Goal: Task Accomplishment & Management: Manage account settings

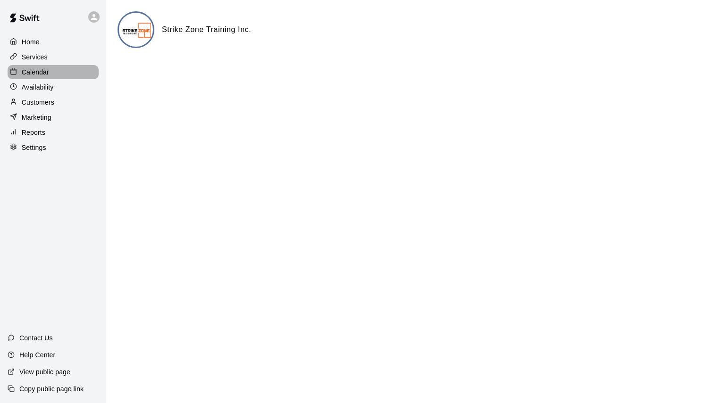
click at [36, 77] on p "Calendar" at bounding box center [35, 71] width 27 height 9
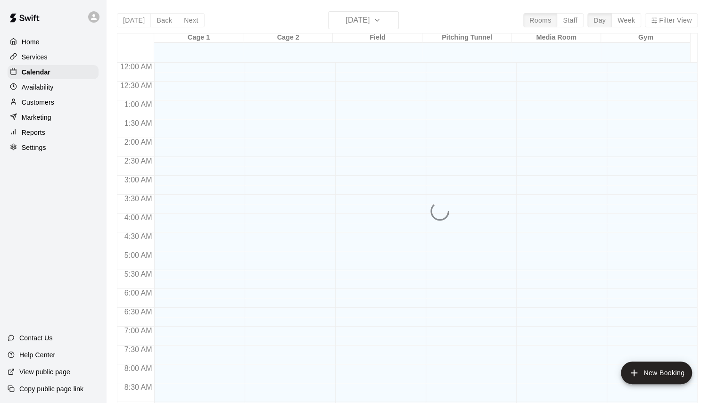
scroll to position [521, 0]
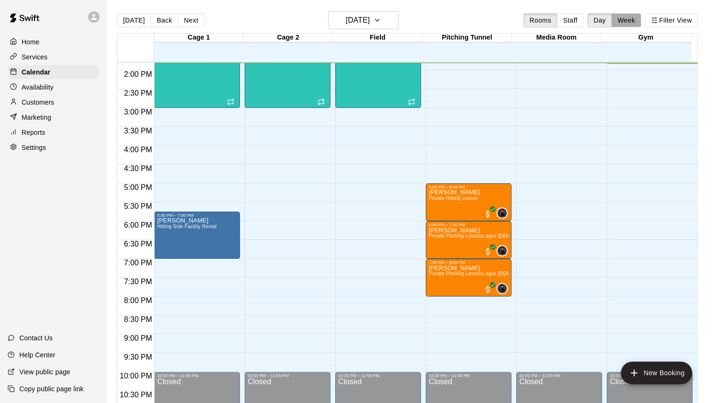
click at [628, 20] on button "Week" at bounding box center [627, 20] width 30 height 14
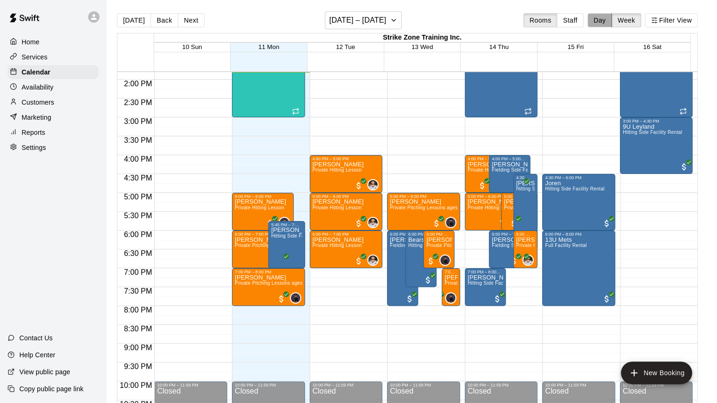
click at [609, 24] on button "Day" at bounding box center [600, 20] width 25 height 14
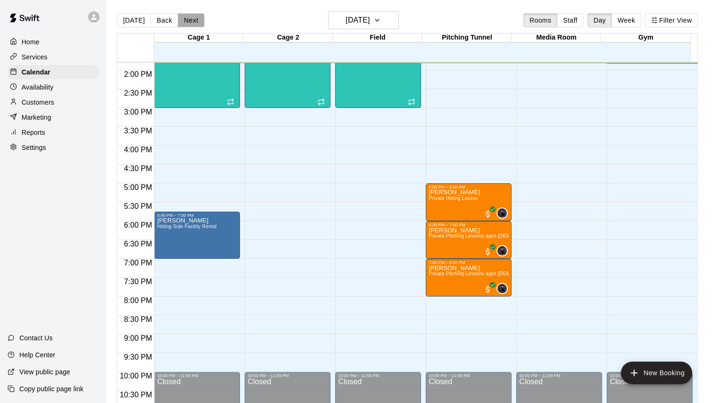
click at [191, 22] on button "Next" at bounding box center [191, 20] width 26 height 14
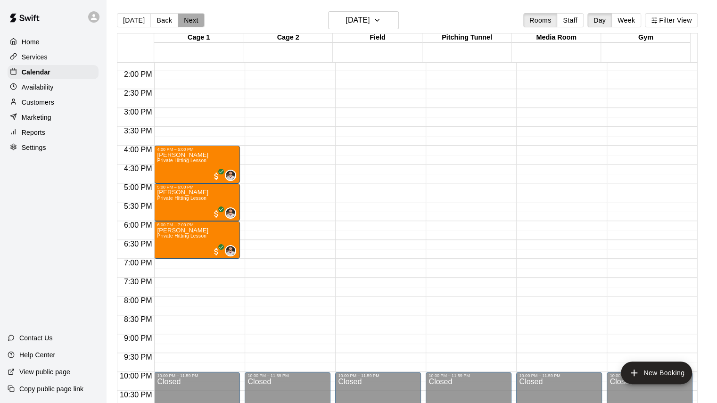
click at [191, 22] on button "Next" at bounding box center [191, 20] width 26 height 14
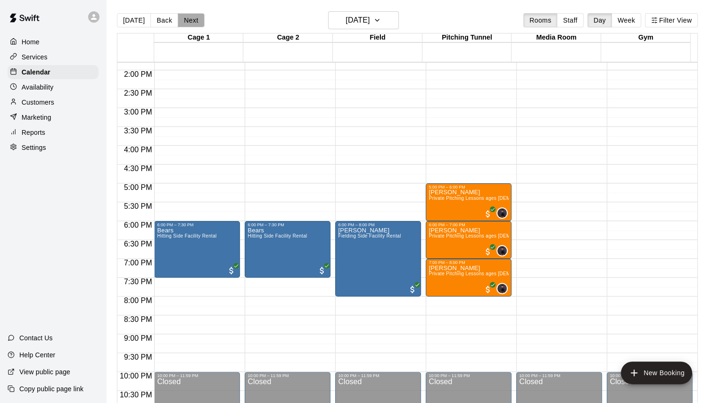
click at [191, 22] on button "Next" at bounding box center [191, 20] width 26 height 14
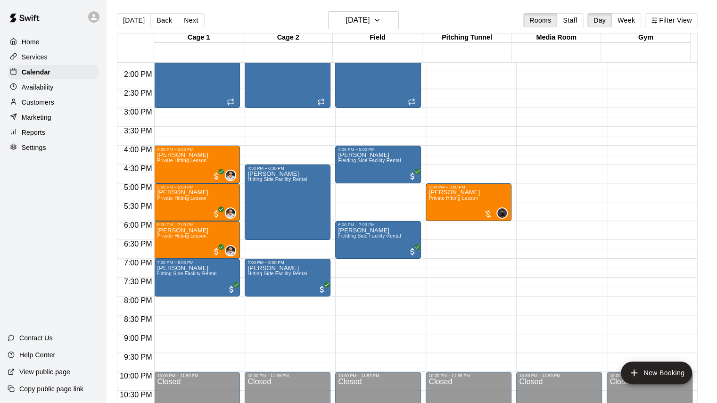
click at [182, 31] on div "[DATE] Back [DATE][DATE] Rooms Staff Day Week Filter View" at bounding box center [407, 22] width 581 height 22
click at [188, 21] on button "Next" at bounding box center [191, 20] width 26 height 14
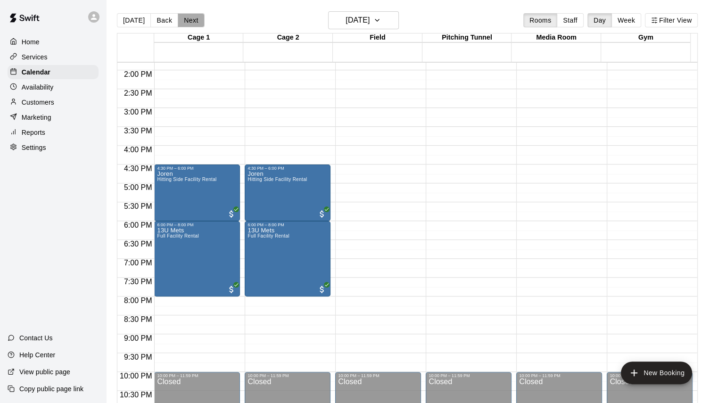
click at [192, 23] on button "Next" at bounding box center [191, 20] width 26 height 14
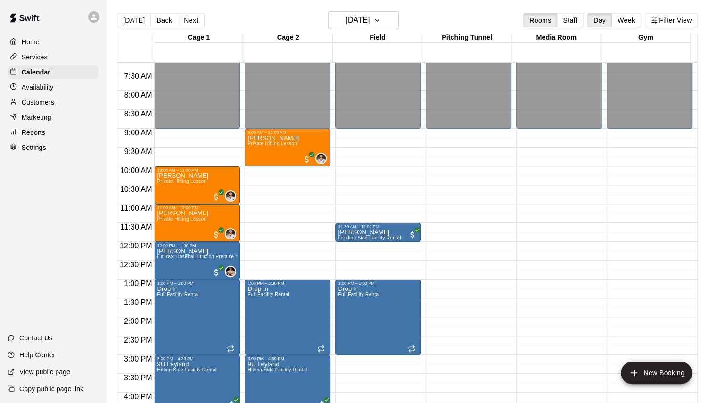
scroll to position [275, 0]
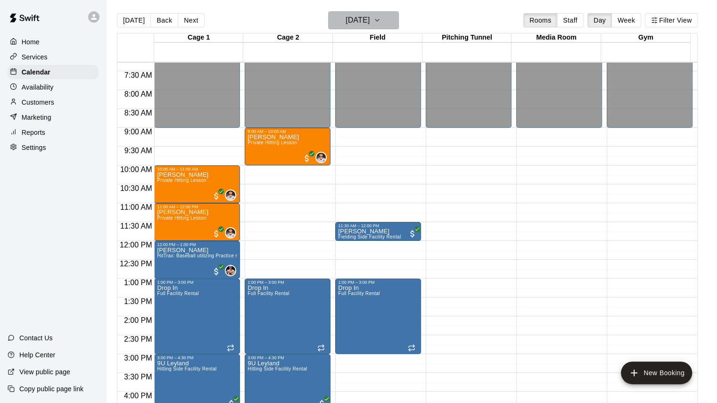
click at [346, 21] on h6 "Saturday Aug 16" at bounding box center [358, 20] width 24 height 13
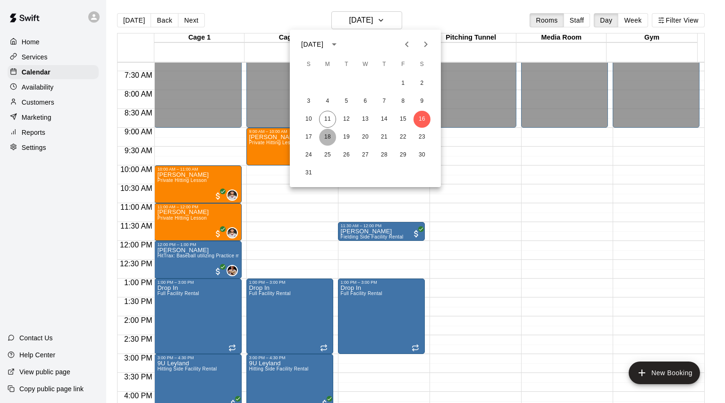
click at [326, 138] on button "18" at bounding box center [327, 137] width 17 height 17
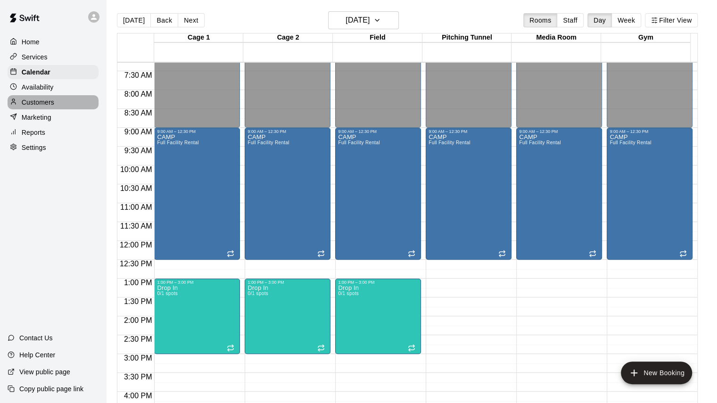
click at [40, 102] on p "Customers" at bounding box center [38, 102] width 33 height 9
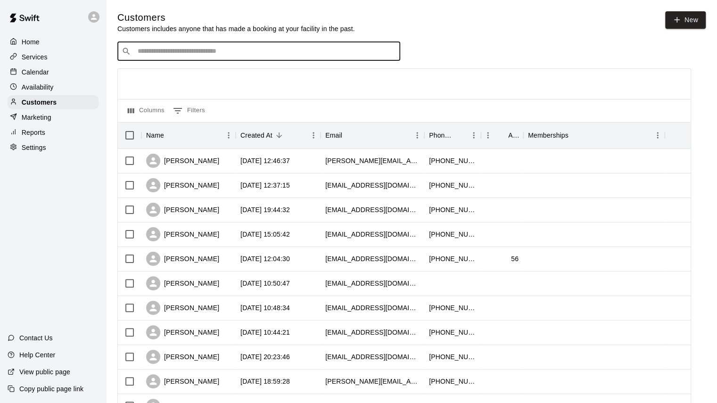
click at [212, 52] on input "Search customers by name or email" at bounding box center [265, 51] width 261 height 9
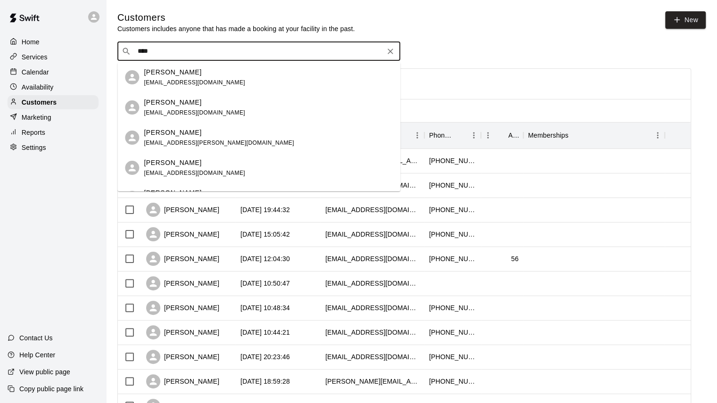
click at [145, 52] on input "****" at bounding box center [258, 51] width 247 height 9
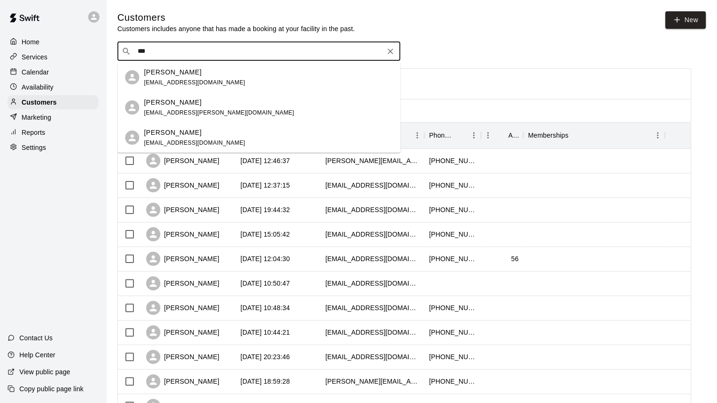
type input "****"
click at [159, 80] on span "[EMAIL_ADDRESS][DOMAIN_NAME]" at bounding box center [194, 82] width 101 height 7
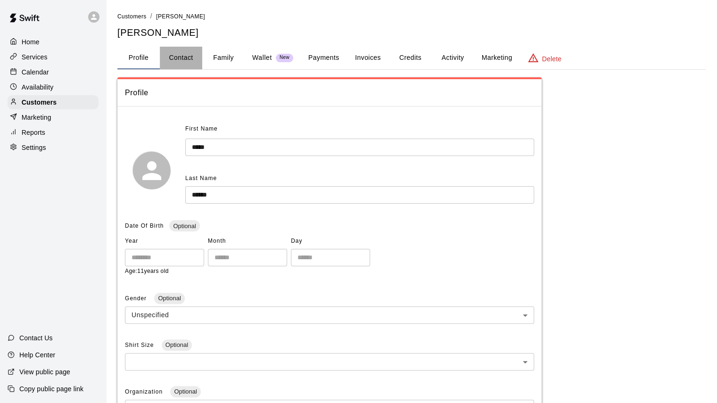
click at [178, 52] on button "Contact" at bounding box center [181, 58] width 42 height 23
select select "**"
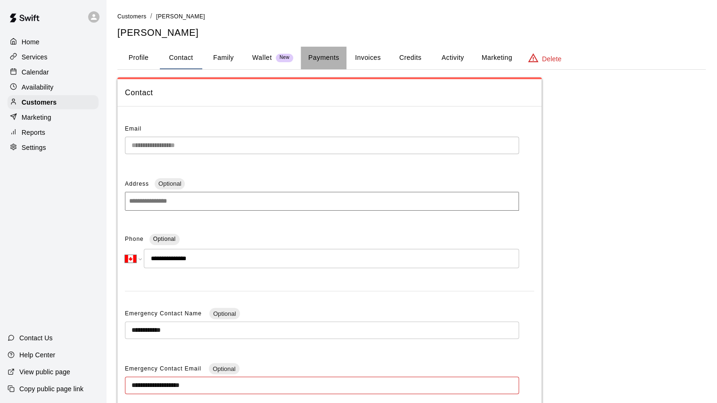
click at [323, 56] on button "Payments" at bounding box center [324, 58] width 46 height 23
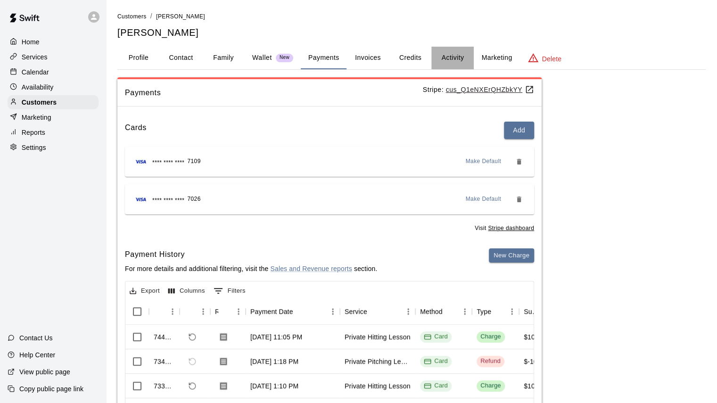
click at [434, 55] on button "Activity" at bounding box center [453, 58] width 42 height 23
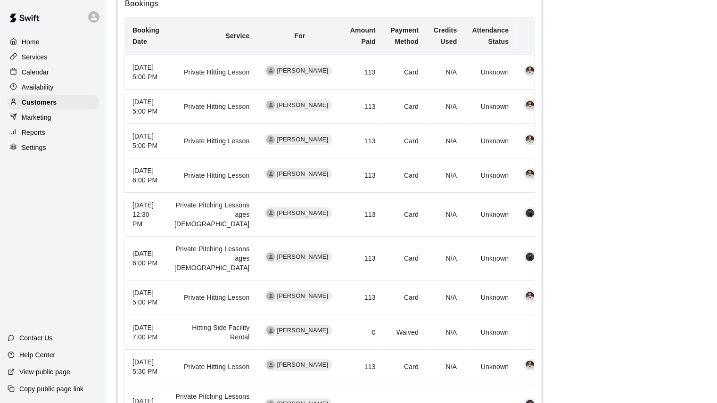
scroll to position [411, 0]
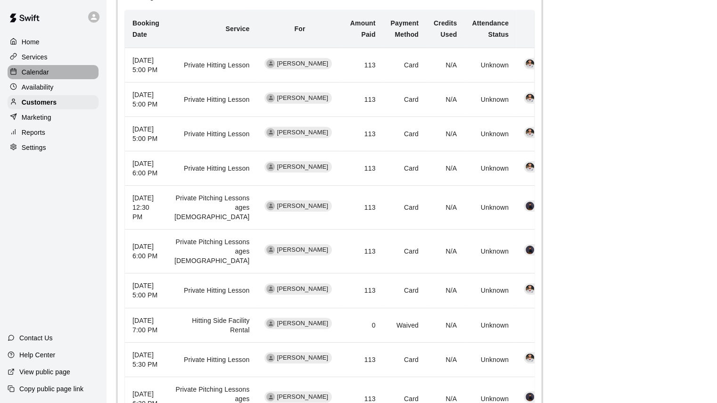
click at [50, 72] on div "Calendar" at bounding box center [53, 72] width 91 height 14
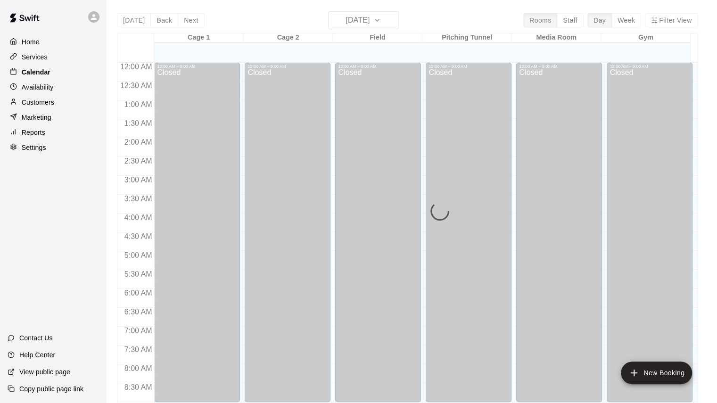
scroll to position [522, 0]
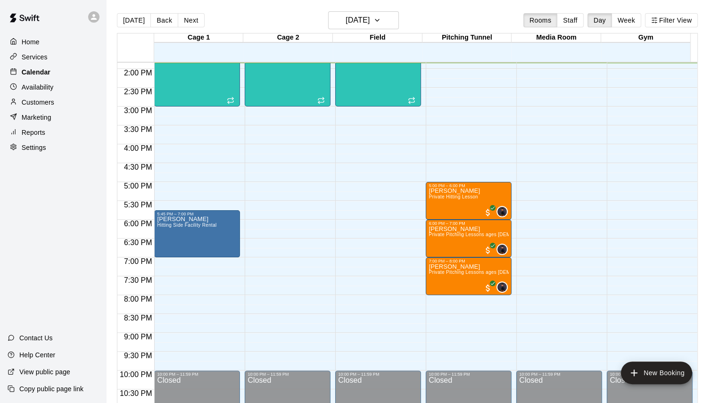
click at [72, 69] on div "Calendar" at bounding box center [53, 72] width 91 height 14
click at [189, 22] on button "Next" at bounding box center [191, 20] width 26 height 14
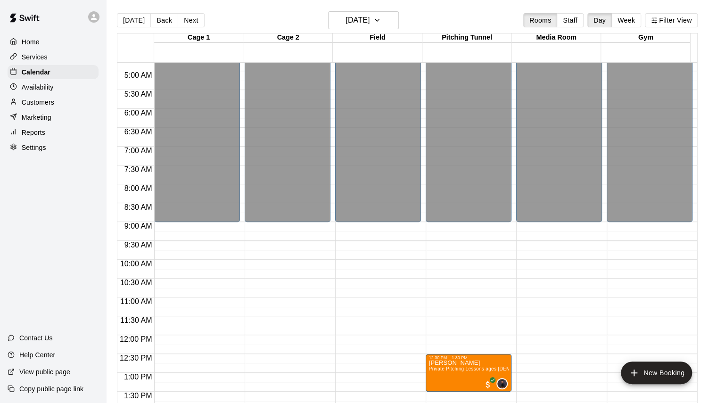
scroll to position [404, 0]
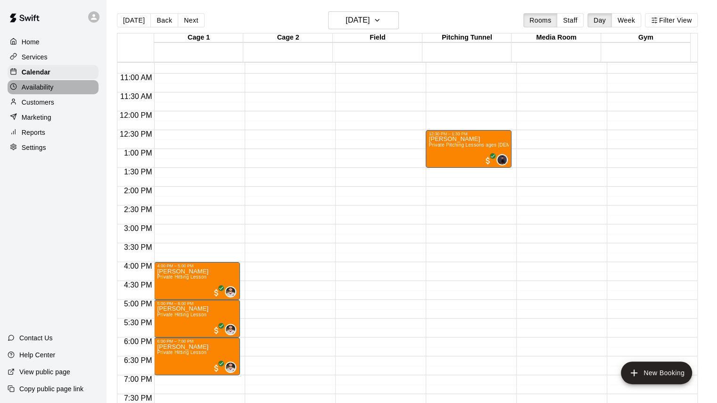
click at [42, 92] on p "Availability" at bounding box center [38, 87] width 32 height 9
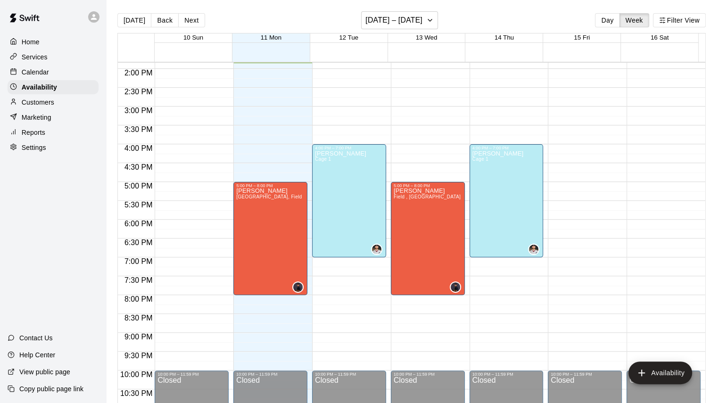
scroll to position [443, 0]
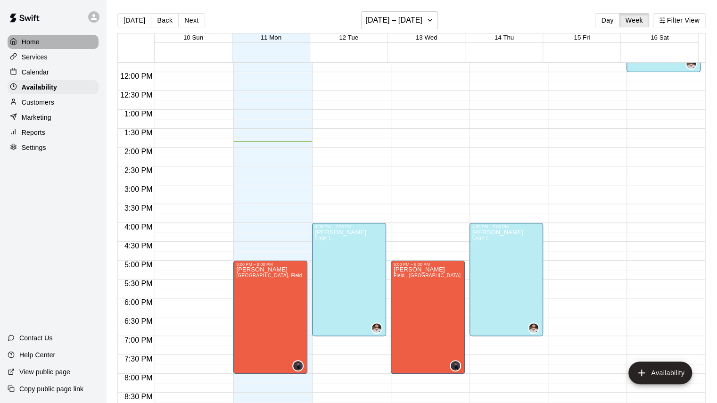
click at [36, 37] on p "Home" at bounding box center [31, 41] width 18 height 9
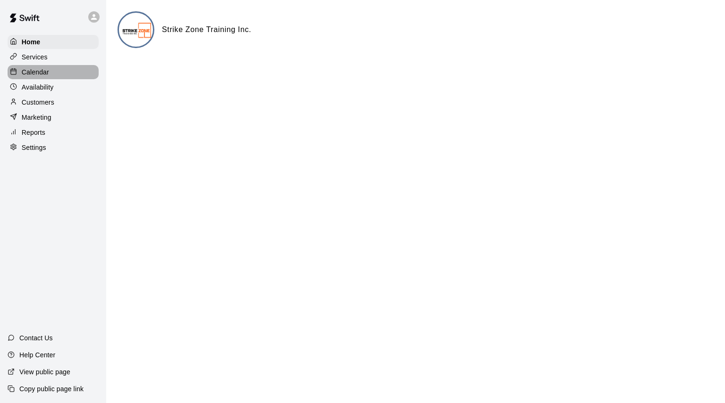
click at [33, 73] on p "Calendar" at bounding box center [35, 71] width 27 height 9
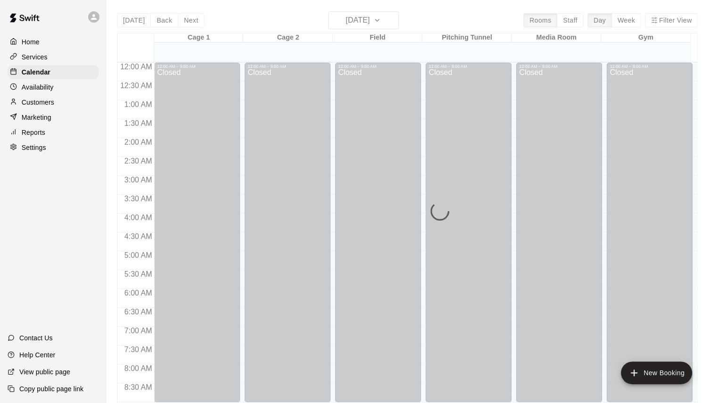
scroll to position [523, 0]
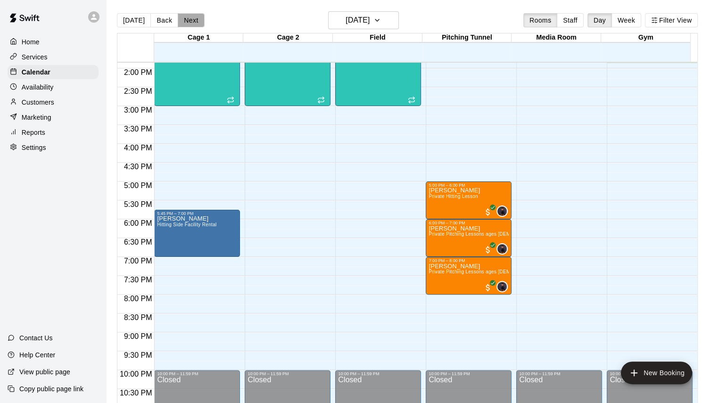
click at [191, 18] on button "Next" at bounding box center [191, 20] width 26 height 14
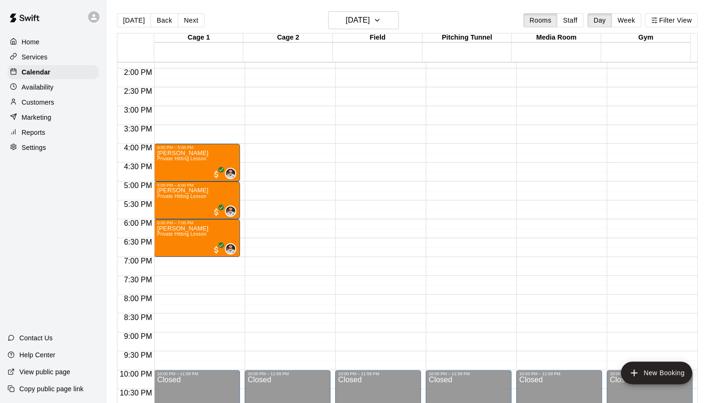
scroll to position [302, 0]
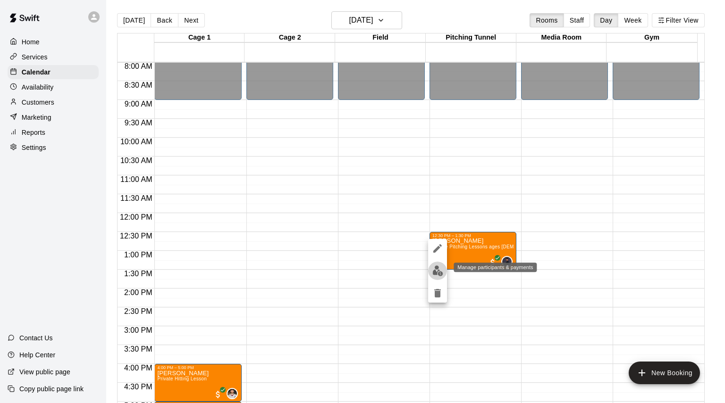
click at [432, 274] on img "edit" at bounding box center [437, 271] width 11 height 11
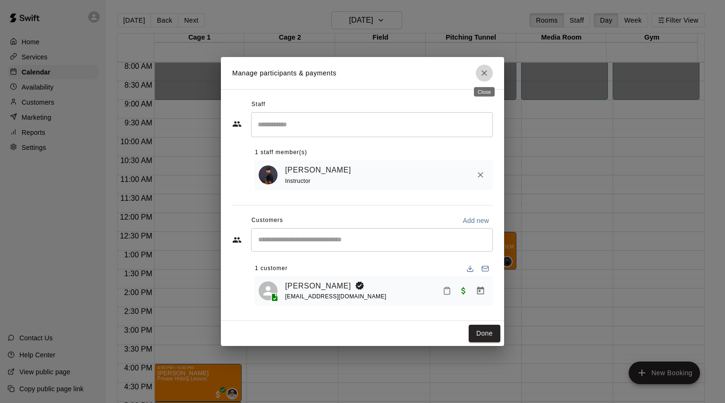
click at [487, 78] on button "Close" at bounding box center [483, 73] width 17 height 17
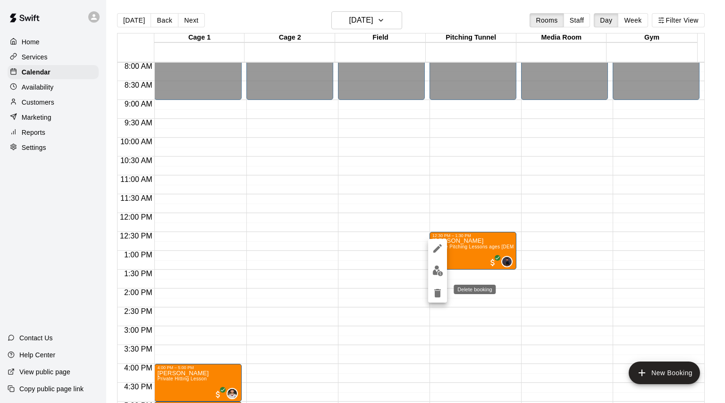
click at [435, 294] on icon "delete" at bounding box center [437, 293] width 7 height 8
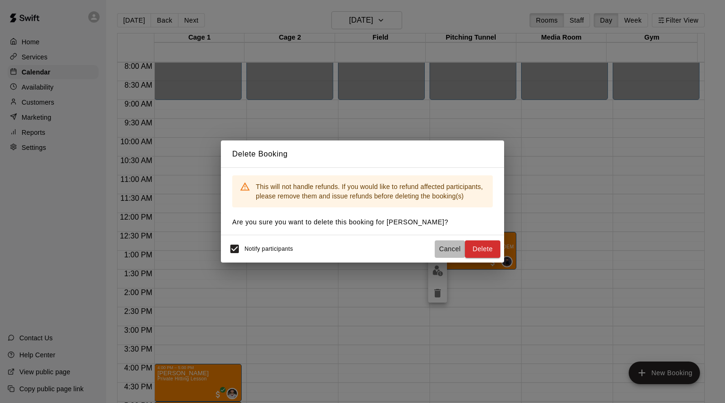
click at [448, 250] on button "Cancel" at bounding box center [449, 249] width 30 height 17
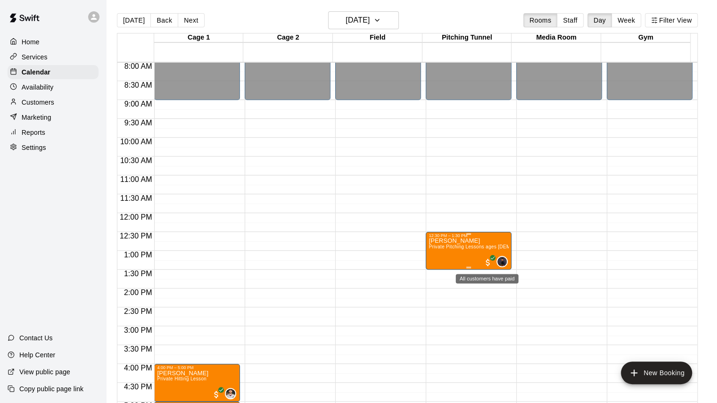
click at [490, 260] on icon "All customers have paid" at bounding box center [493, 258] width 6 height 6
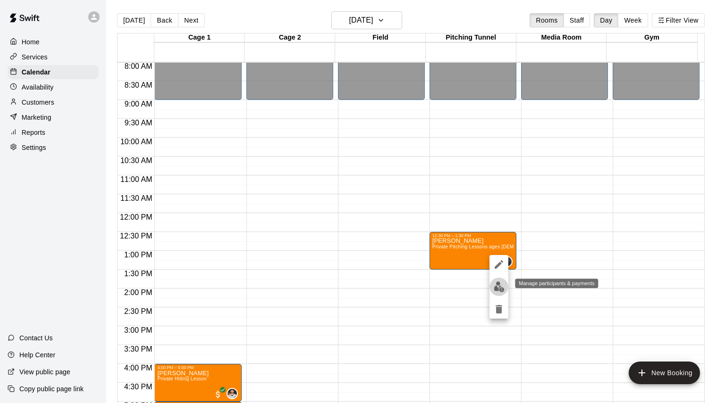
click at [500, 284] on img "edit" at bounding box center [498, 287] width 11 height 11
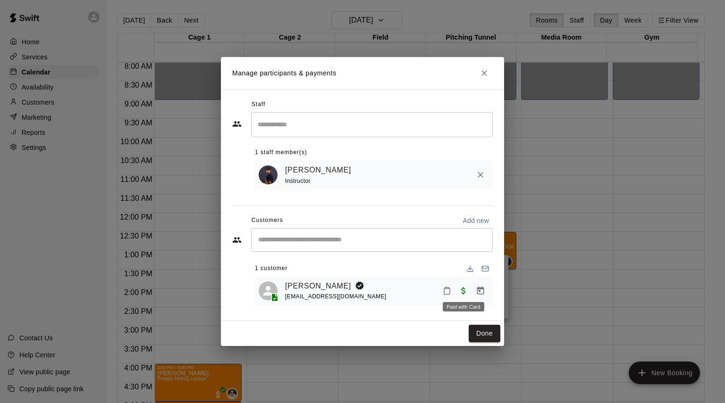
click at [462, 290] on span "Paid with Card" at bounding box center [463, 290] width 17 height 8
click at [477, 290] on icon "Manage bookings & payment" at bounding box center [480, 291] width 7 height 8
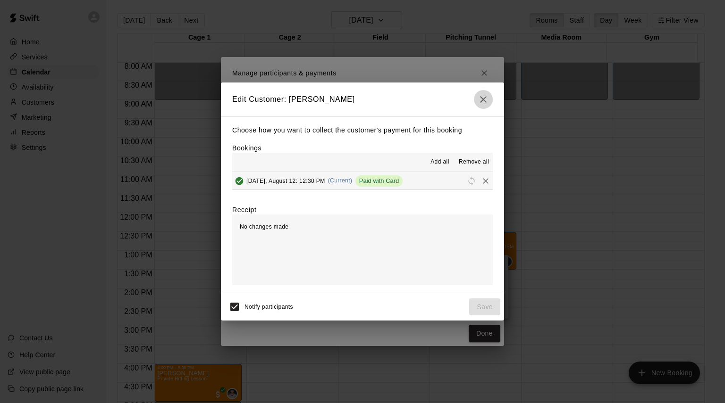
click at [485, 105] on button "button" at bounding box center [483, 99] width 19 height 19
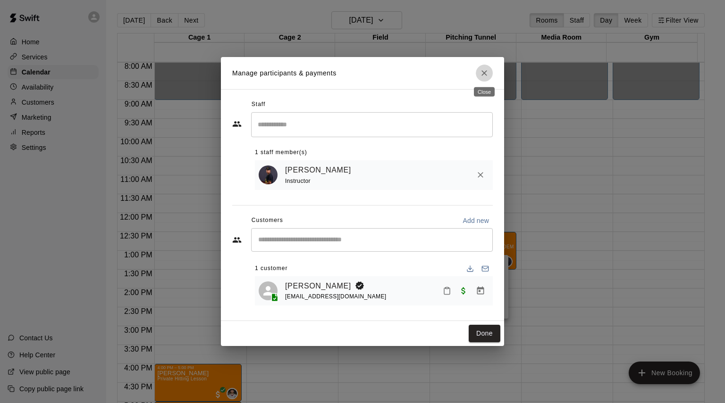
click at [485, 71] on icon "Close" at bounding box center [483, 72] width 9 height 9
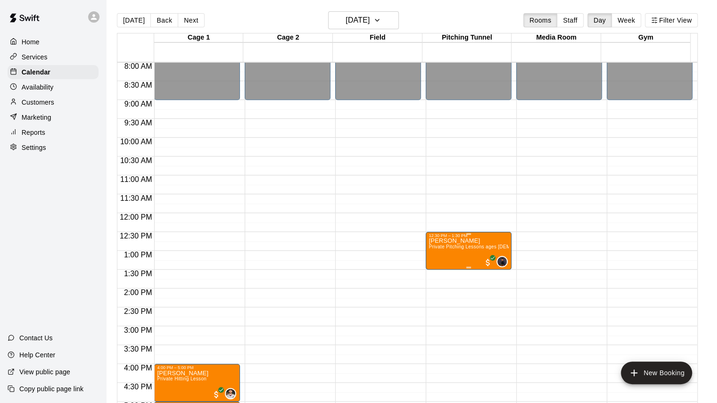
click at [458, 250] on span "Private Pitching Lessons ages [DEMOGRAPHIC_DATA]" at bounding box center [491, 246] width 125 height 5
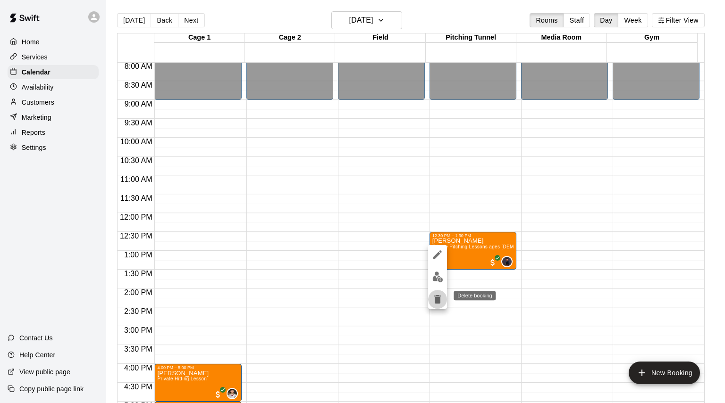
click at [442, 300] on icon "delete" at bounding box center [437, 299] width 11 height 11
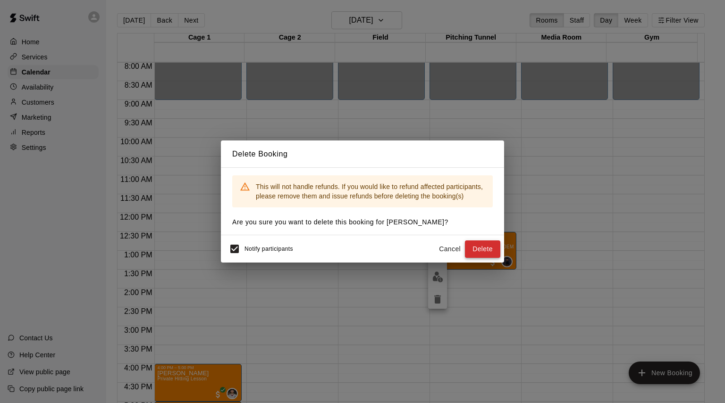
click at [485, 253] on button "Delete" at bounding box center [482, 249] width 35 height 17
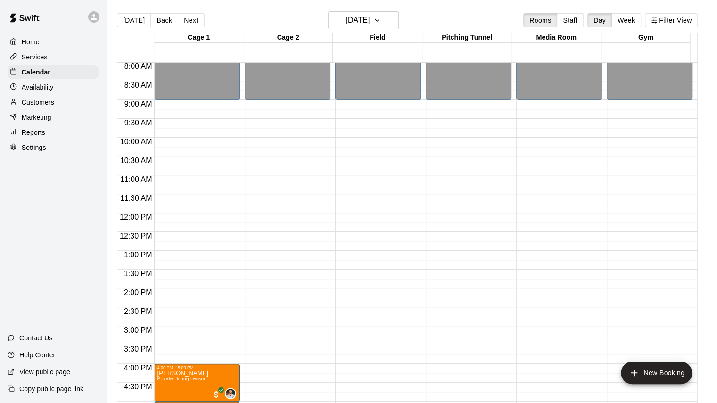
scroll to position [554, 0]
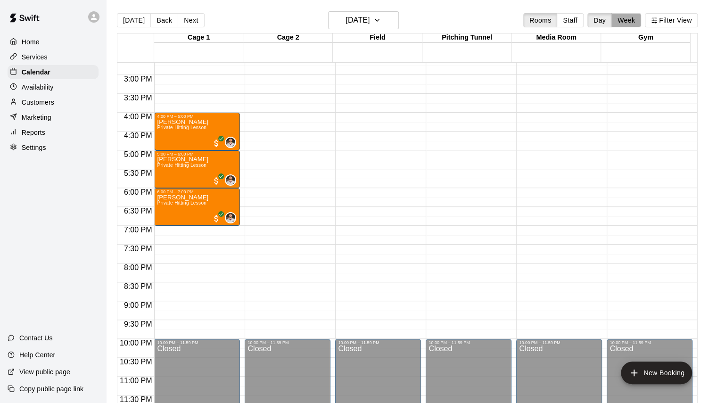
click at [636, 21] on button "Week" at bounding box center [627, 20] width 30 height 14
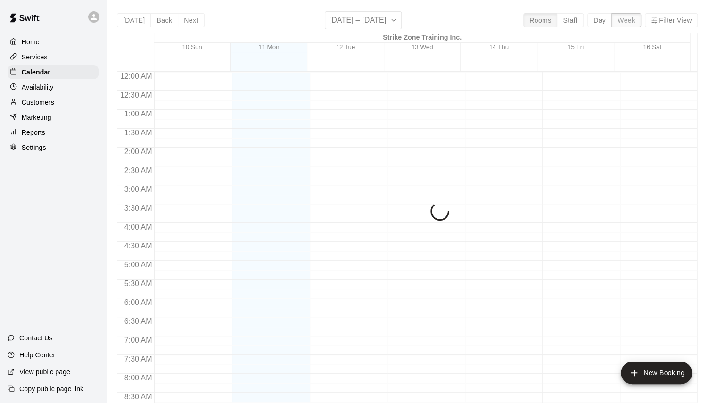
scroll to position [530, 0]
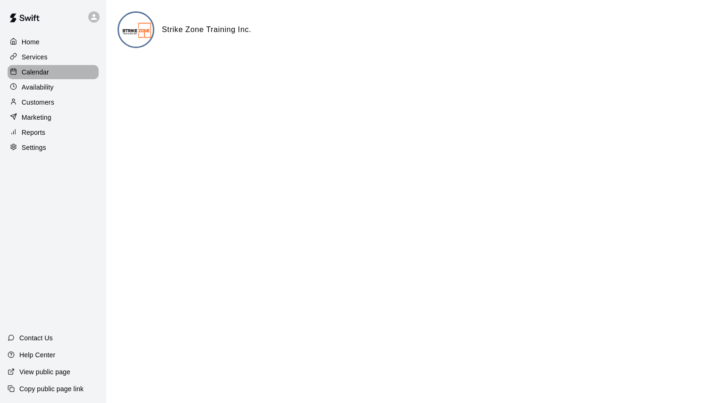
click at [41, 73] on p "Calendar" at bounding box center [35, 71] width 27 height 9
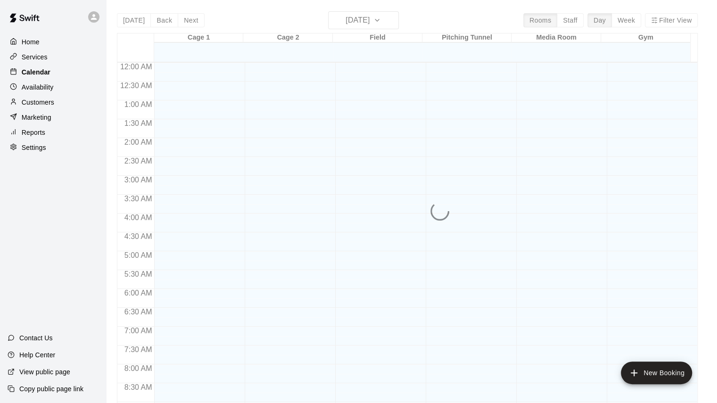
scroll to position [524, 0]
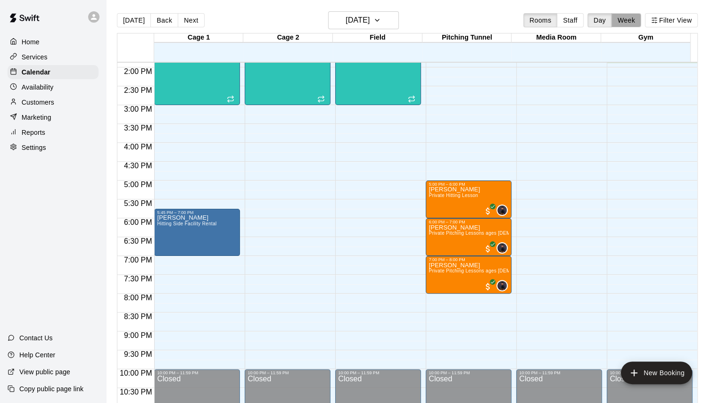
click at [639, 19] on button "Week" at bounding box center [627, 20] width 30 height 14
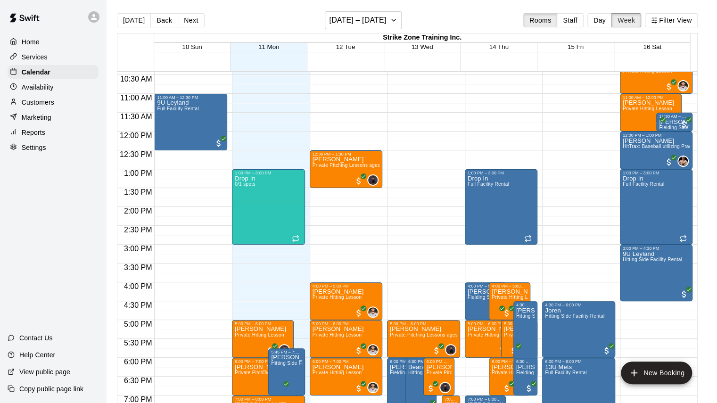
scroll to position [392, 0]
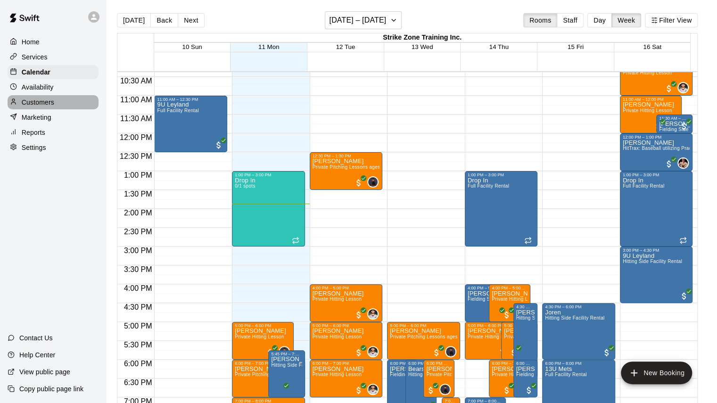
click at [36, 101] on p "Customers" at bounding box center [38, 102] width 33 height 9
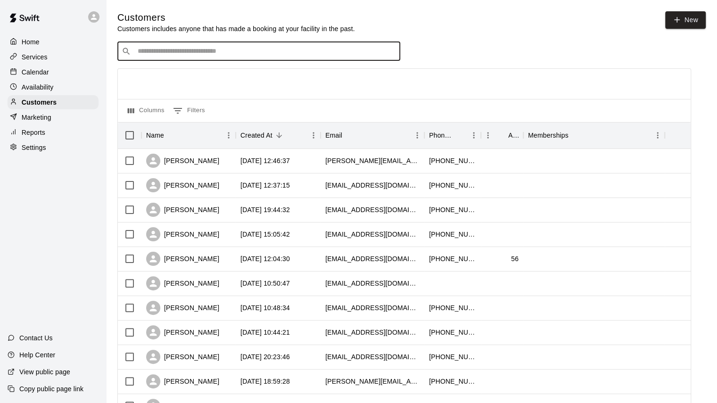
click at [219, 49] on input "Search customers by name or email" at bounding box center [265, 51] width 261 height 9
type input "****"
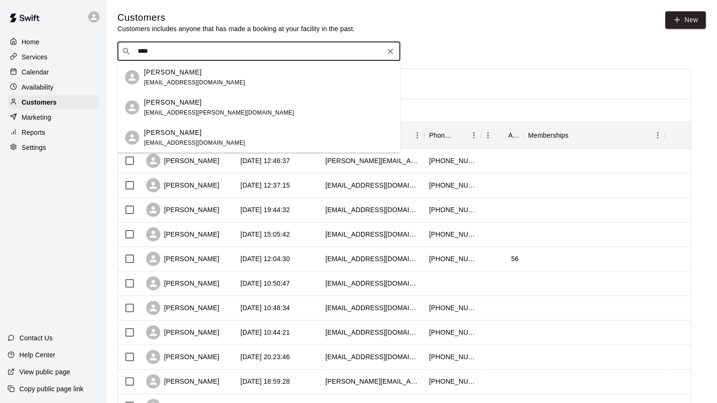
click at [196, 70] on div "[PERSON_NAME]" at bounding box center [194, 72] width 101 height 10
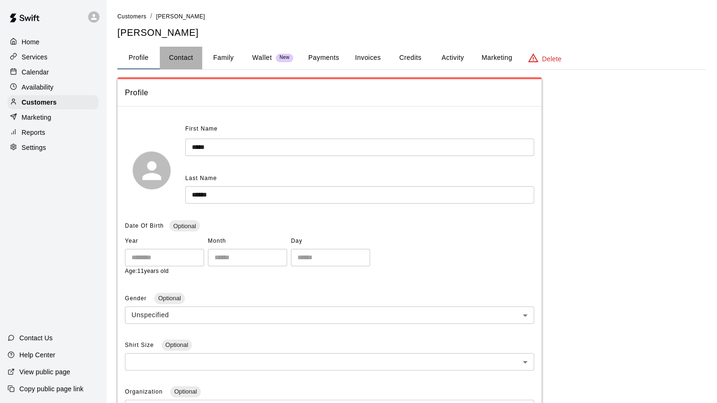
click at [178, 56] on button "Contact" at bounding box center [181, 58] width 42 height 23
select select "**"
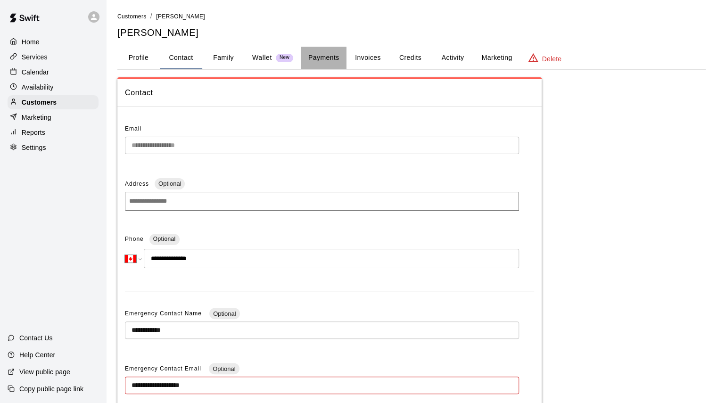
click at [321, 55] on button "Payments" at bounding box center [324, 58] width 46 height 23
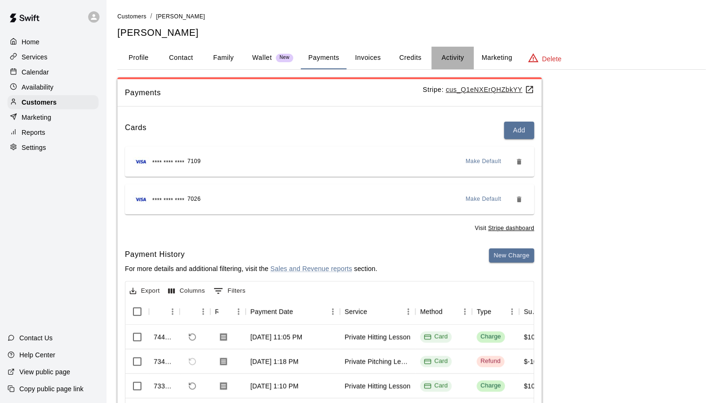
click at [458, 63] on button "Activity" at bounding box center [453, 58] width 42 height 23
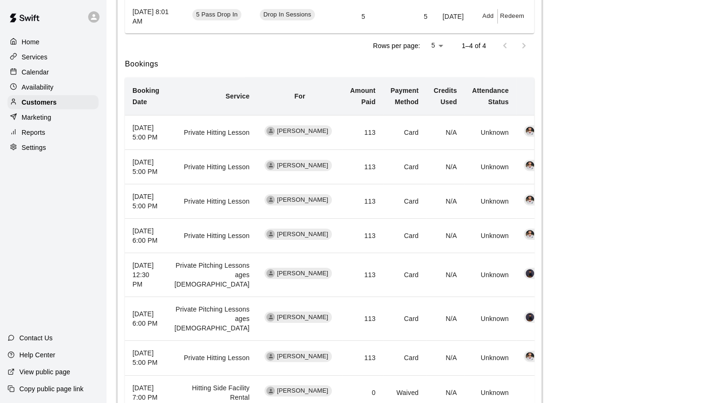
scroll to position [348, 0]
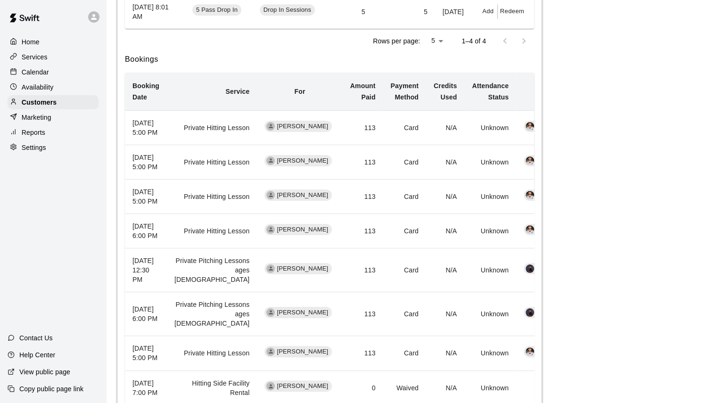
click at [143, 292] on th "[DATE] 12:30 PM" at bounding box center [146, 271] width 42 height 44
click at [343, 292] on td "113" at bounding box center [363, 271] width 41 height 44
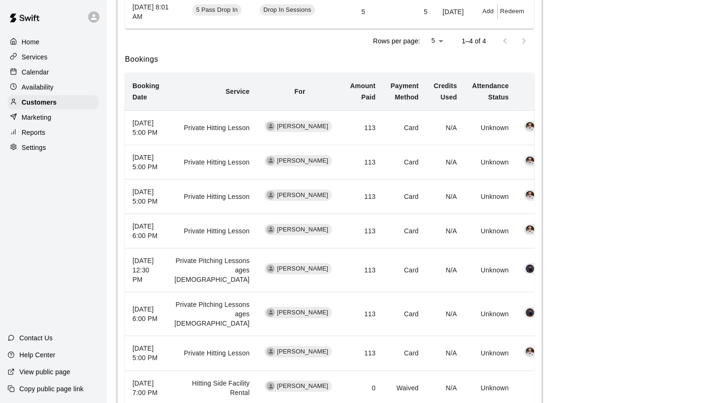
click at [343, 292] on td "113" at bounding box center [363, 271] width 41 height 44
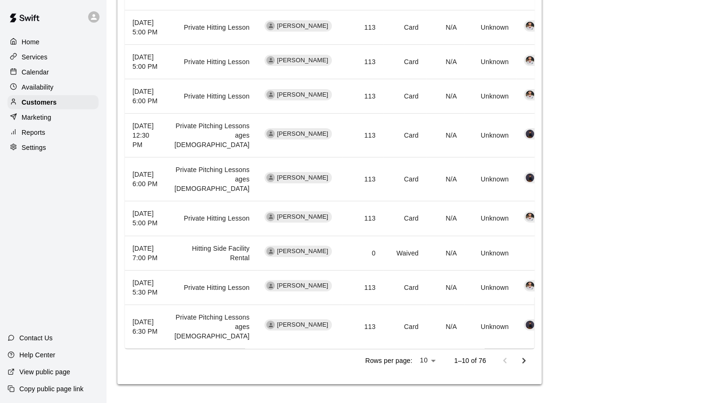
scroll to position [492, 0]
click at [158, 158] on th "[DATE] 12:30 PM" at bounding box center [146, 136] width 42 height 44
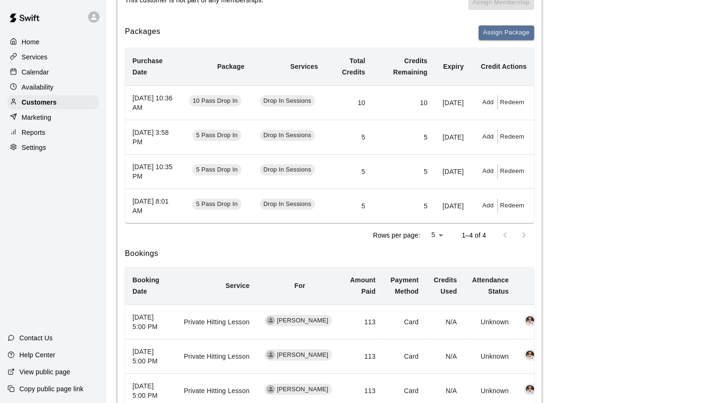
scroll to position [13, 0]
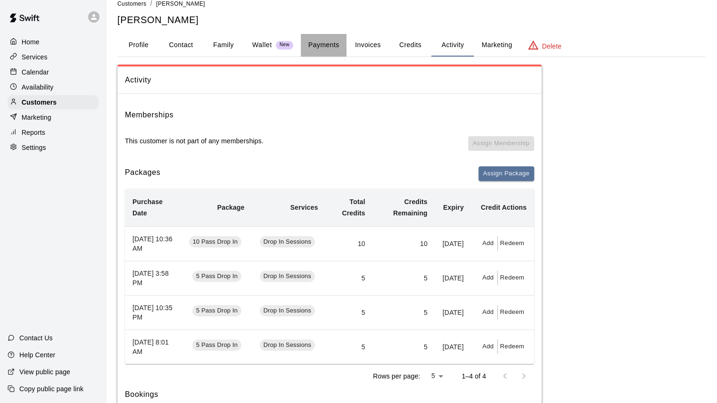
click at [317, 45] on button "Payments" at bounding box center [324, 45] width 46 height 23
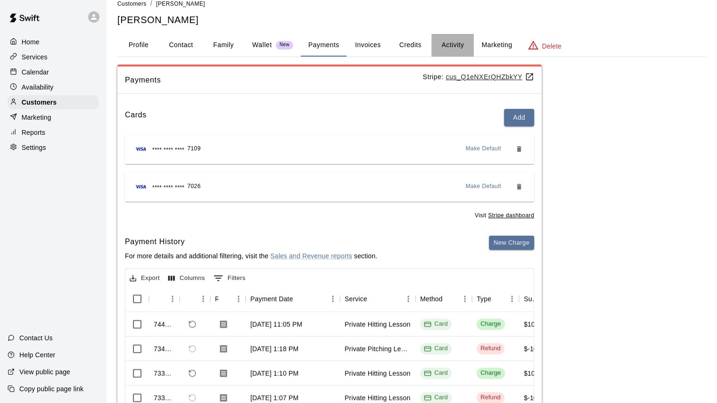
click at [452, 41] on button "Activity" at bounding box center [453, 45] width 42 height 23
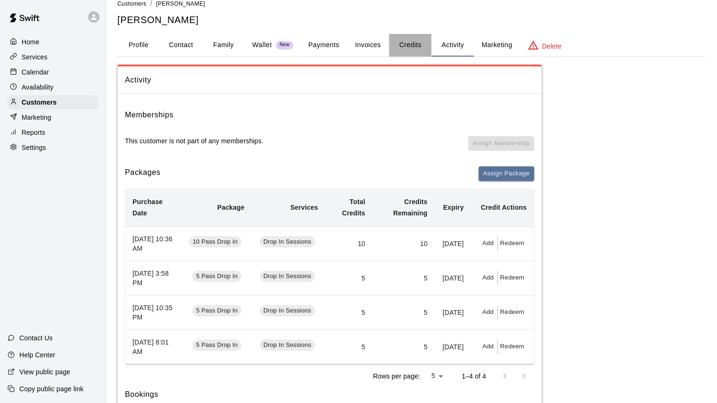
click at [400, 50] on button "Credits" at bounding box center [410, 45] width 42 height 23
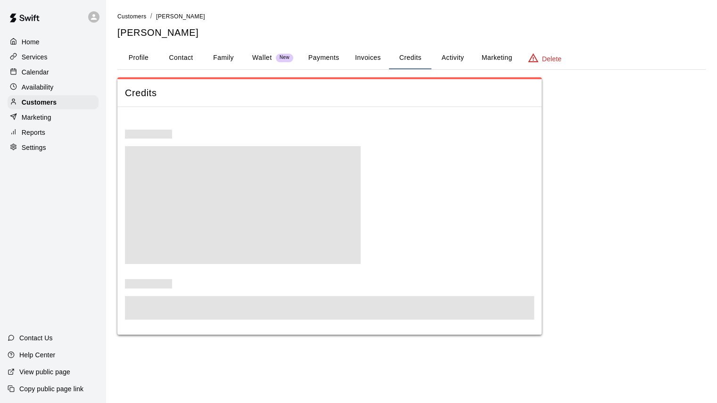
scroll to position [0, 0]
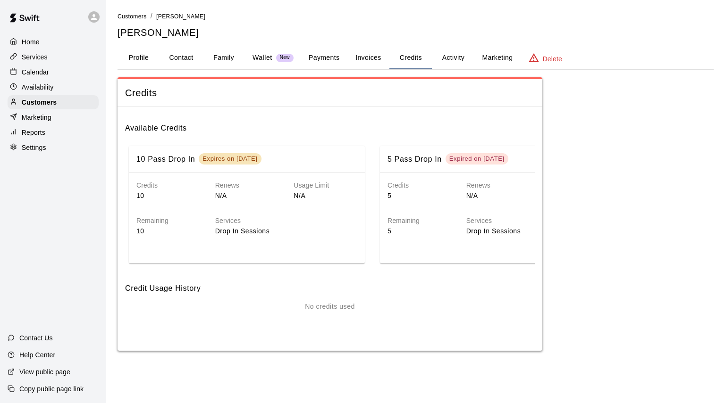
click at [373, 62] on button "Invoices" at bounding box center [368, 58] width 42 height 23
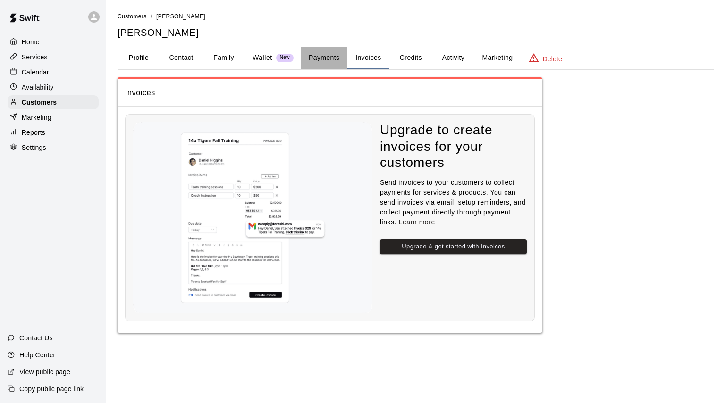
click at [322, 58] on button "Payments" at bounding box center [324, 58] width 46 height 23
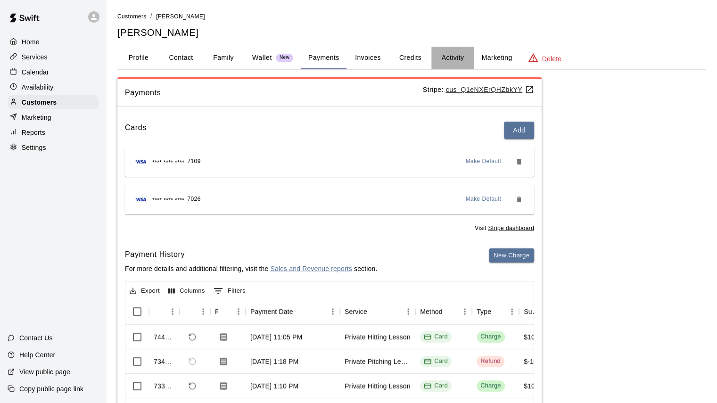
click at [454, 58] on button "Activity" at bounding box center [453, 58] width 42 height 23
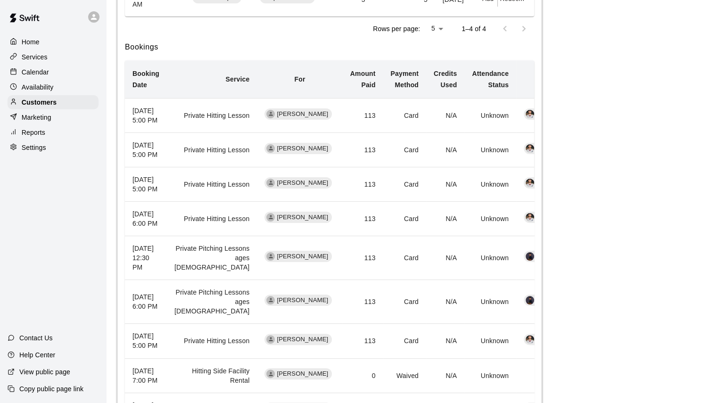
scroll to position [359, 0]
click at [156, 281] on th "[DATE] 12:30 PM" at bounding box center [146, 259] width 42 height 44
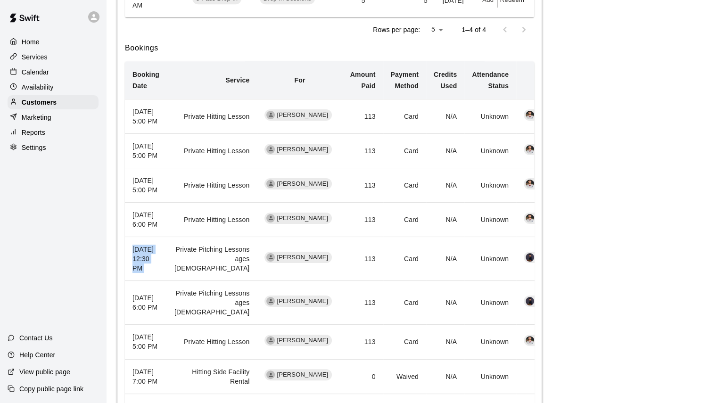
click at [156, 281] on th "[DATE] 12:30 PM" at bounding box center [146, 259] width 42 height 44
click at [383, 281] on td "Card" at bounding box center [404, 259] width 43 height 44
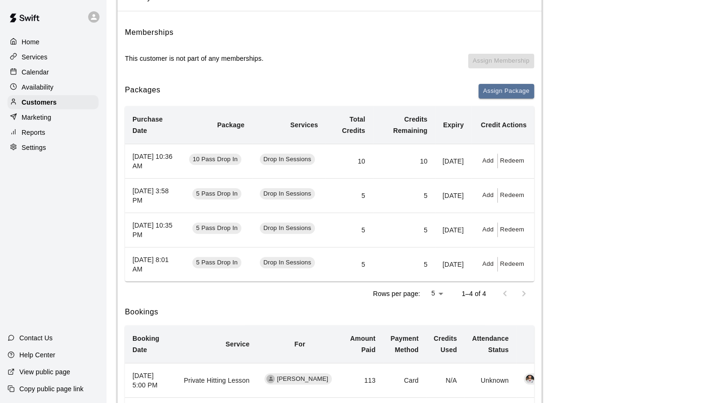
scroll to position [0, 0]
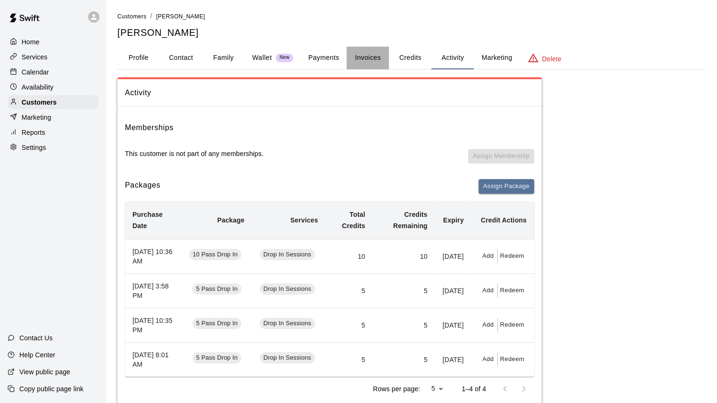
click at [376, 63] on button "Invoices" at bounding box center [368, 58] width 42 height 23
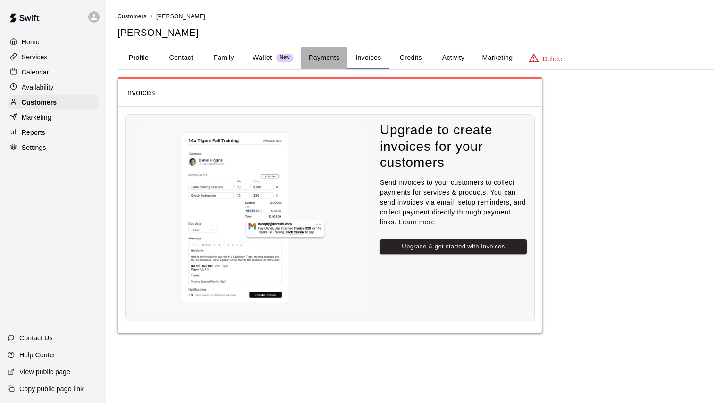
click at [313, 52] on button "Payments" at bounding box center [324, 58] width 46 height 23
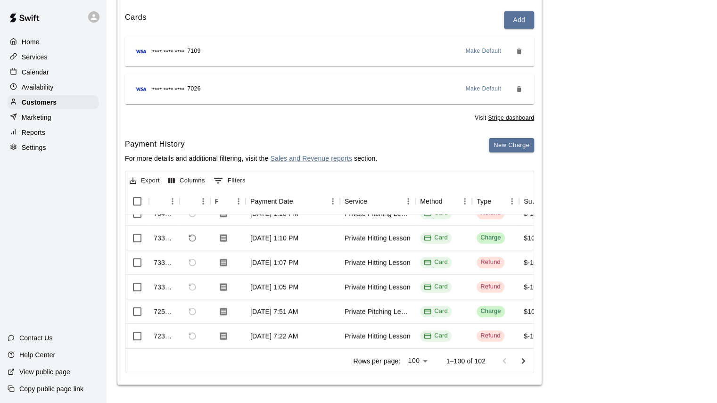
scroll to position [57, 0]
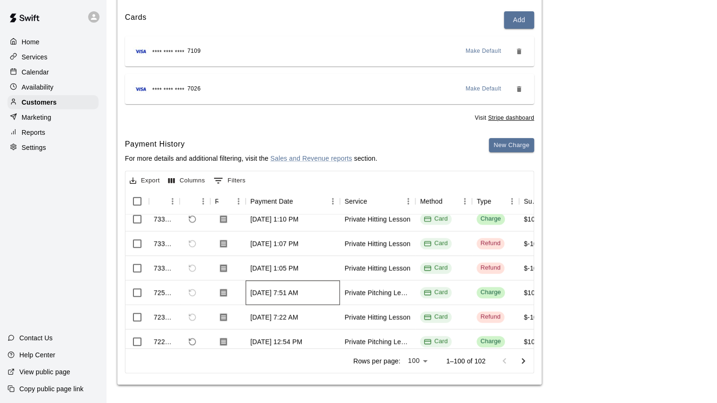
click at [292, 291] on div "[DATE] 7:51 AM" at bounding box center [274, 292] width 48 height 9
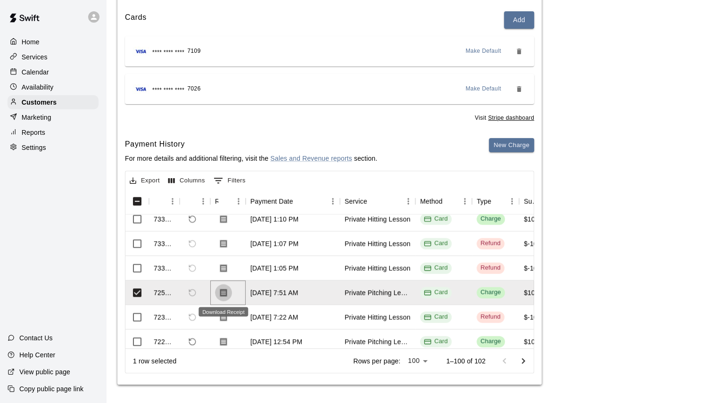
click at [217, 292] on button "Download Receipt" at bounding box center [223, 292] width 17 height 17
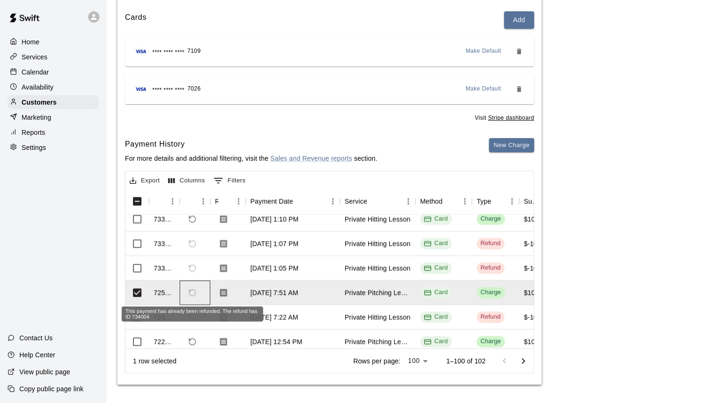
click at [193, 292] on span "This payment has already been refunded. The refund has ID 734004" at bounding box center [192, 293] width 16 height 16
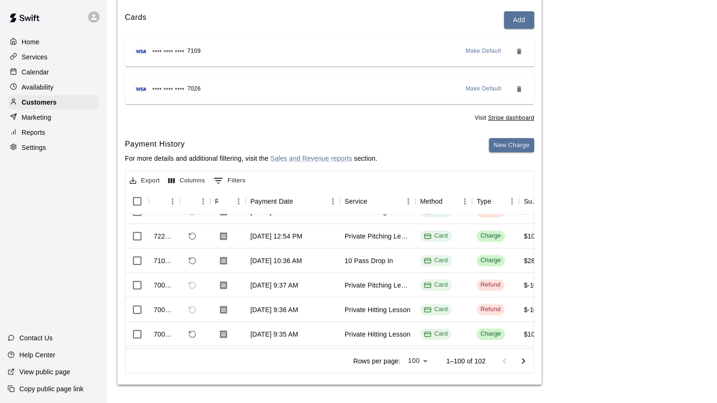
scroll to position [124, 0]
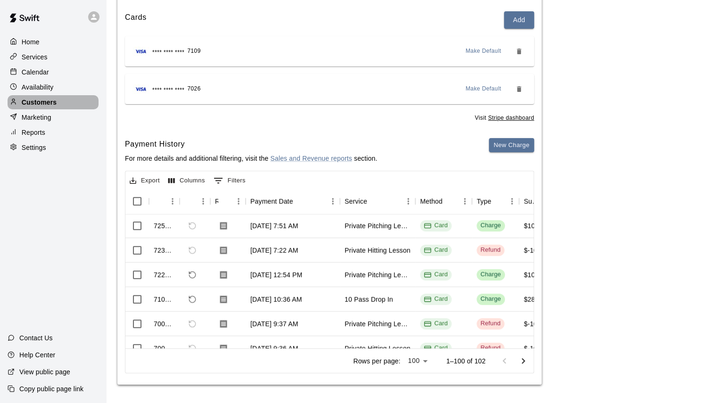
click at [50, 104] on p "Customers" at bounding box center [39, 102] width 35 height 9
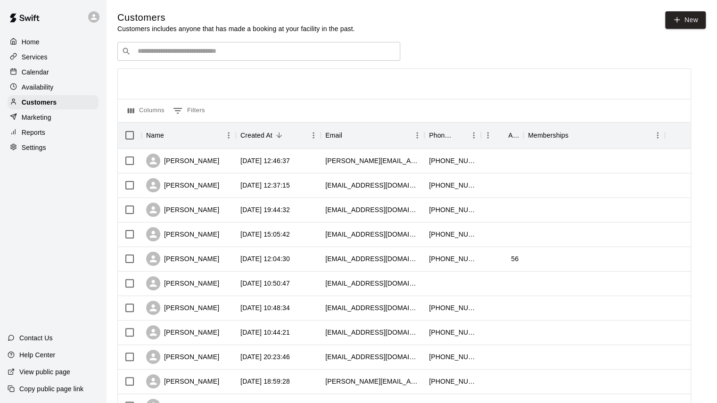
click at [195, 60] on div "​ ​" at bounding box center [258, 51] width 283 height 19
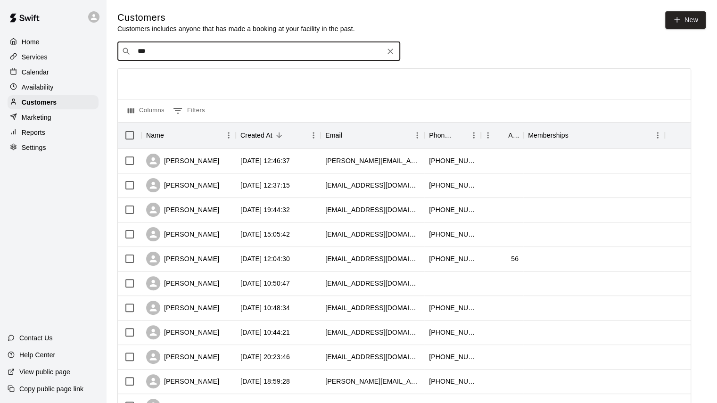
type input "****"
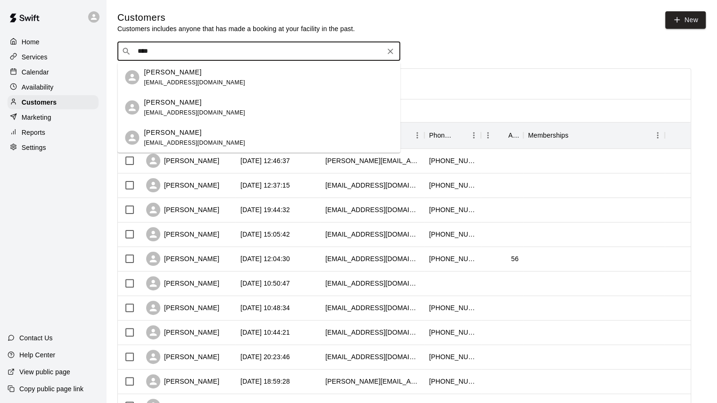
click at [176, 79] on span "[EMAIL_ADDRESS][DOMAIN_NAME]" at bounding box center [194, 82] width 101 height 7
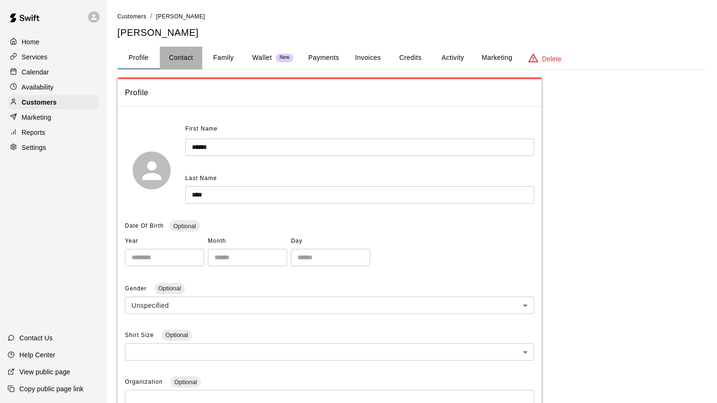
click at [193, 59] on button "Contact" at bounding box center [181, 58] width 42 height 23
select select "**"
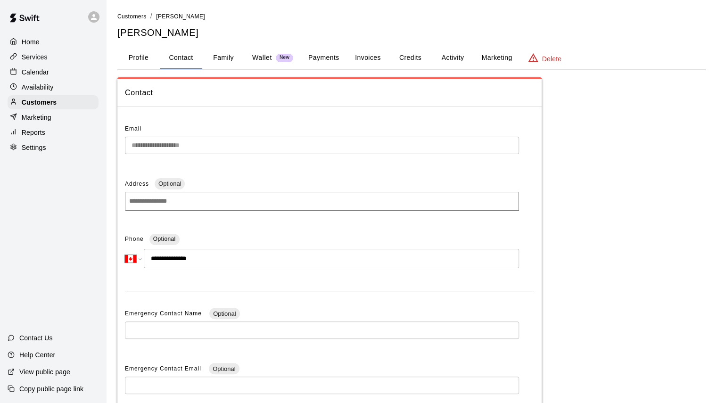
drag, startPoint x: 161, startPoint y: 259, endPoint x: 226, endPoint y: 254, distance: 65.8
click at [226, 254] on input "**********" at bounding box center [331, 258] width 375 height 19
click at [377, 56] on button "Invoices" at bounding box center [368, 58] width 42 height 23
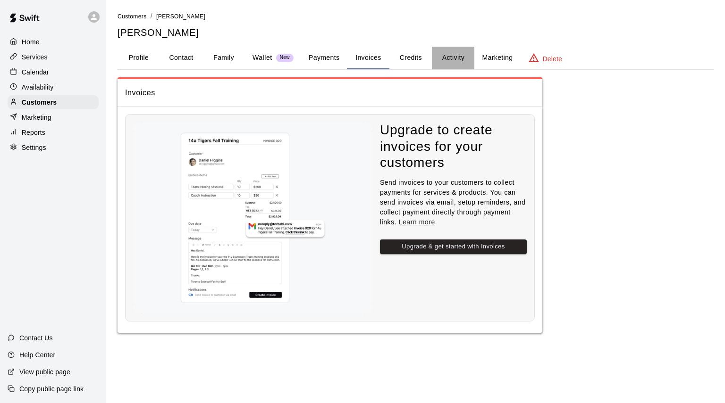
click at [448, 55] on button "Activity" at bounding box center [453, 58] width 42 height 23
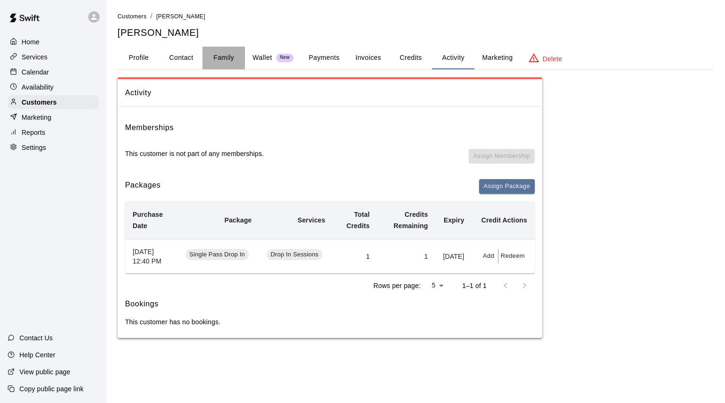
click at [223, 58] on button "Family" at bounding box center [223, 58] width 42 height 23
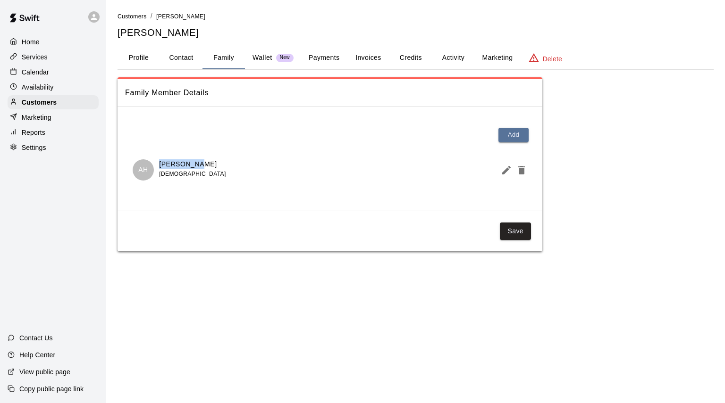
drag, startPoint x: 159, startPoint y: 163, endPoint x: 194, endPoint y: 166, distance: 35.5
click at [194, 166] on p "[PERSON_NAME]" at bounding box center [192, 164] width 67 height 10
copy p "[PERSON_NAME]"
click at [53, 115] on div "Marketing" at bounding box center [53, 117] width 91 height 14
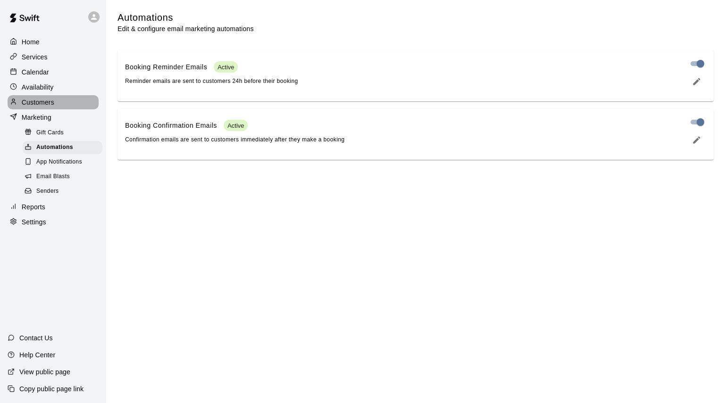
click at [58, 108] on div "Customers" at bounding box center [53, 102] width 91 height 14
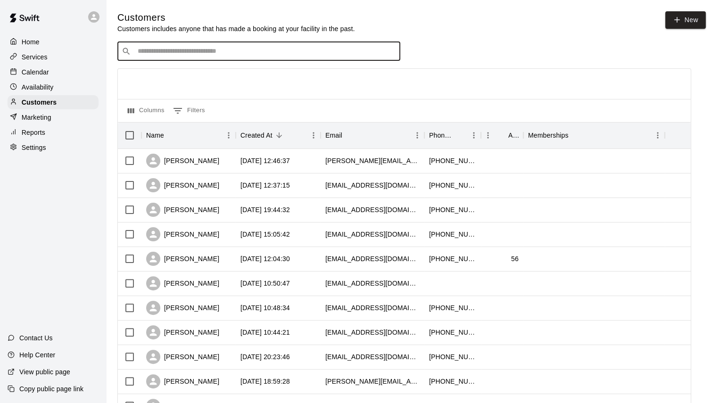
click at [198, 49] on input "Search customers by name or email" at bounding box center [265, 51] width 261 height 9
type input "*"
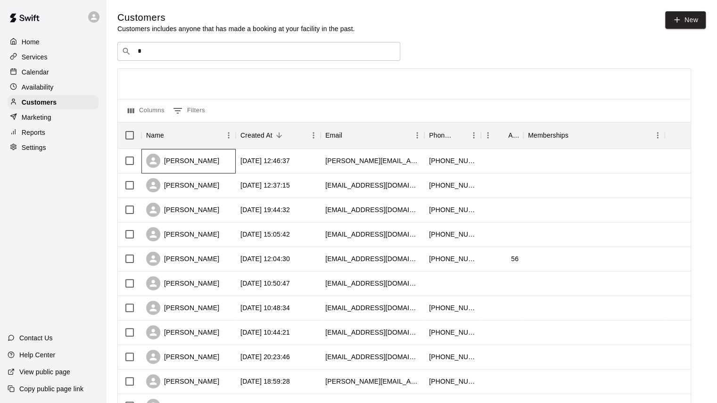
click at [216, 159] on div "[PERSON_NAME]" at bounding box center [189, 161] width 94 height 25
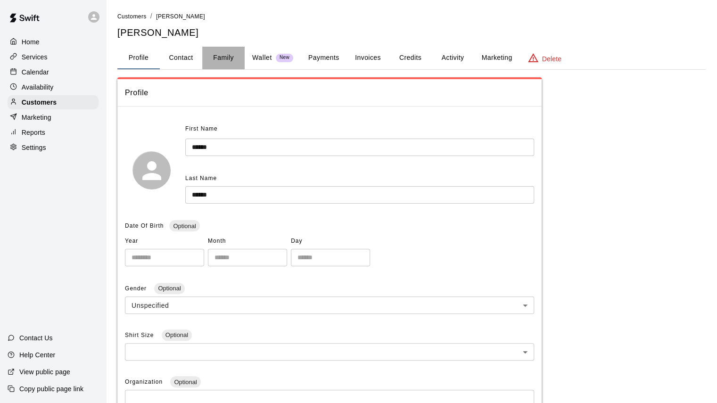
click button "Family"
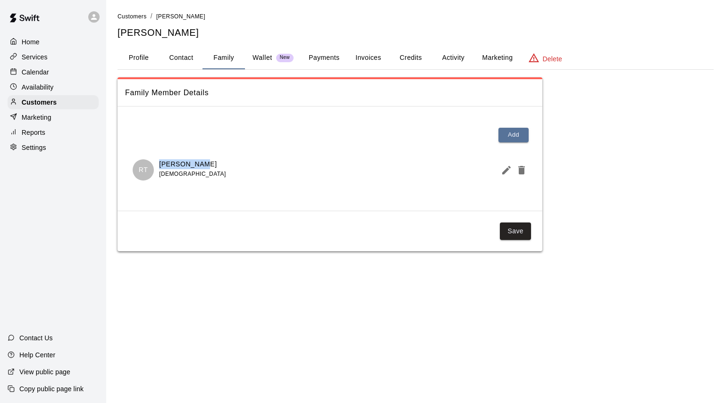
drag, startPoint x: 205, startPoint y: 165, endPoint x: 158, endPoint y: 165, distance: 47.2
click div "RT [PERSON_NAME] [DEMOGRAPHIC_DATA]"
copy p "[PERSON_NAME]"
click button "Contact"
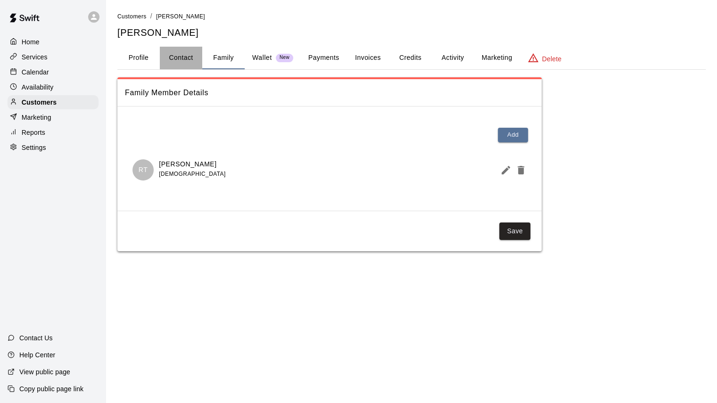
select select "**"
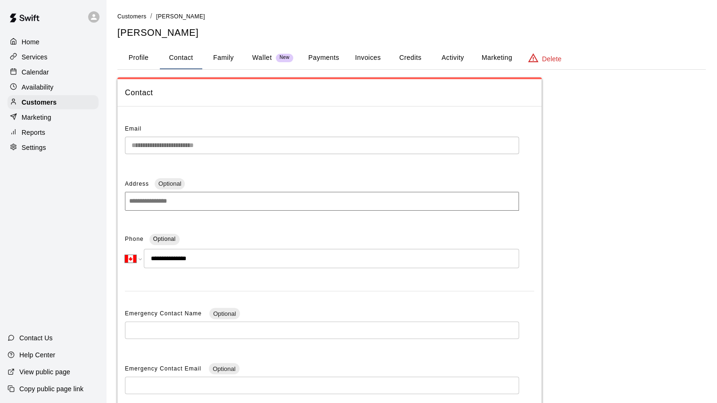
drag, startPoint x: 159, startPoint y: 258, endPoint x: 230, endPoint y: 253, distance: 70.9
click input "**********"
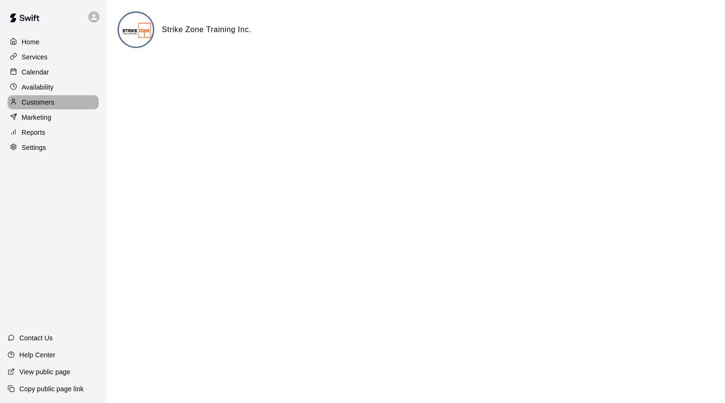
click at [42, 103] on p "Customers" at bounding box center [38, 102] width 33 height 9
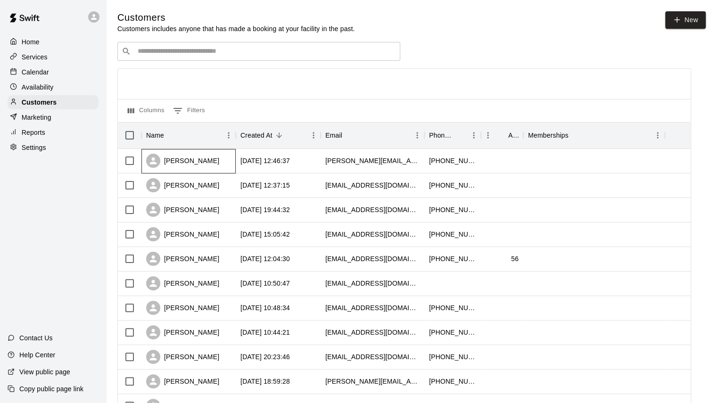
click at [170, 160] on div "[PERSON_NAME]" at bounding box center [182, 161] width 73 height 14
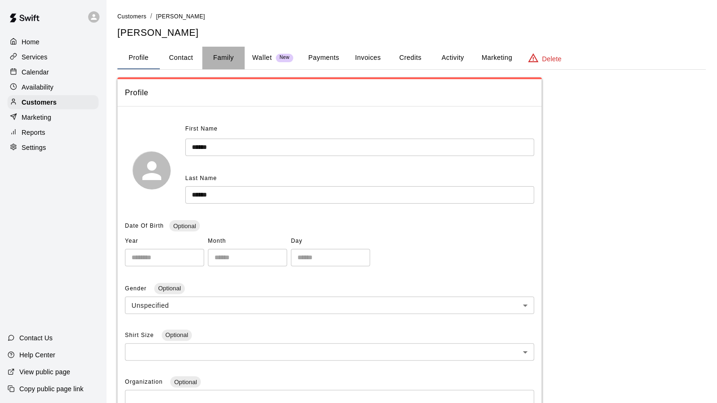
click at [222, 63] on button "Family" at bounding box center [223, 58] width 42 height 23
